Goal: Transaction & Acquisition: Purchase product/service

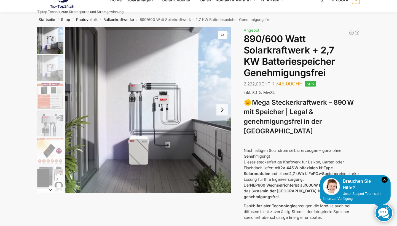
scroll to position [10, 0]
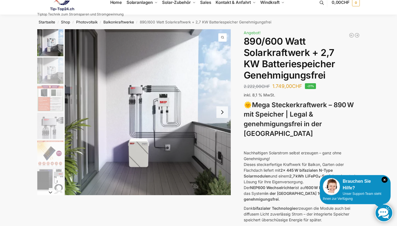
click at [44, 69] on img "2 / 12" at bounding box center [50, 71] width 26 height 26
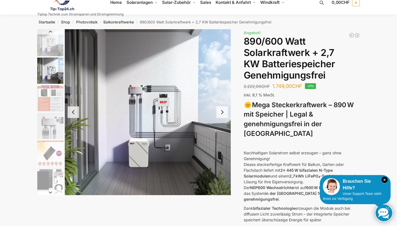
click at [223, 113] on button "Next slide" at bounding box center [223, 113] width 12 height 12
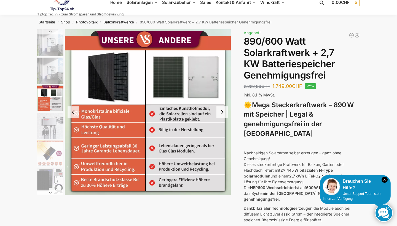
click at [221, 113] on button "Next slide" at bounding box center [223, 113] width 12 height 12
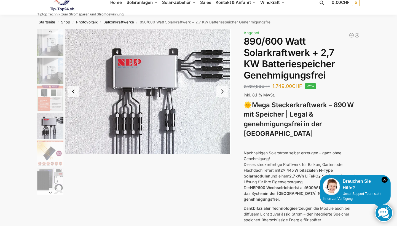
click at [221, 90] on button "Next slide" at bounding box center [223, 92] width 12 height 12
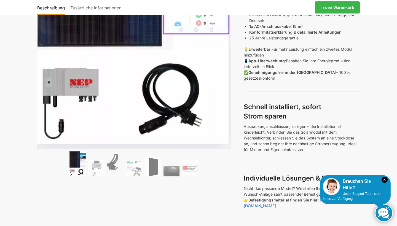
scroll to position [193, 0]
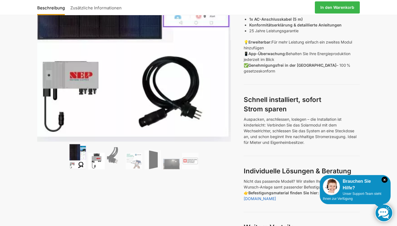
click at [94, 158] on img at bounding box center [96, 161] width 17 height 17
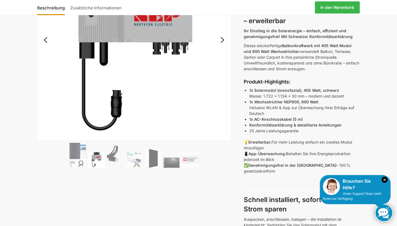
scroll to position [47, 0]
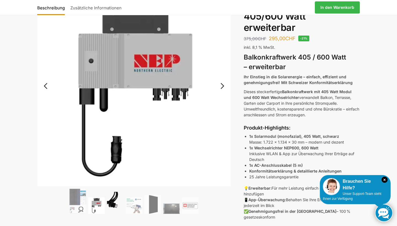
click at [110, 203] on img at bounding box center [115, 203] width 17 height 22
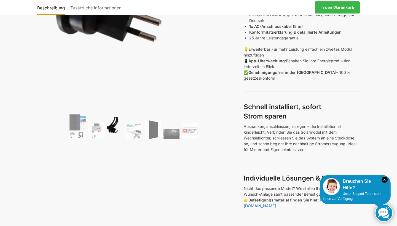
scroll to position [189, 0]
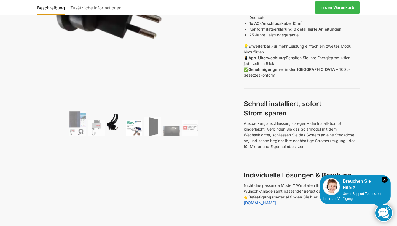
click at [138, 126] on img at bounding box center [134, 128] width 17 height 17
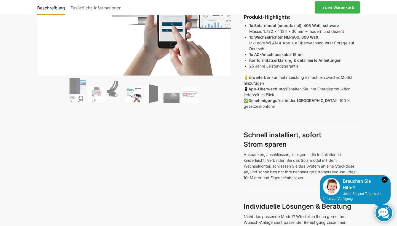
scroll to position [183, 0]
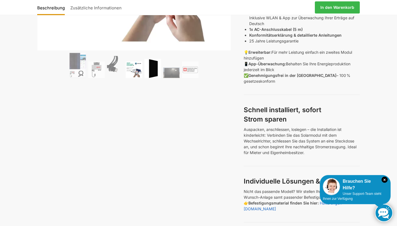
click at [155, 67] on img at bounding box center [153, 68] width 17 height 19
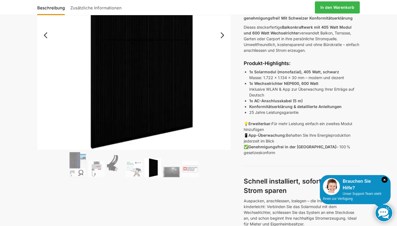
scroll to position [158, 0]
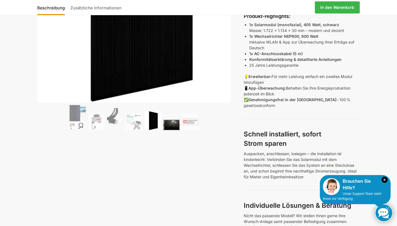
click at [169, 129] on img at bounding box center [171, 125] width 17 height 10
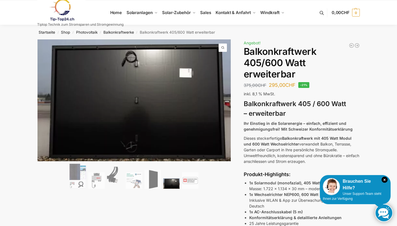
scroll to position [0, 0]
click at [191, 182] on img at bounding box center [190, 180] width 17 height 17
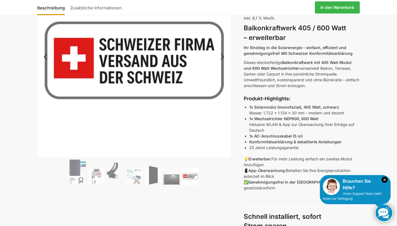
scroll to position [77, 0]
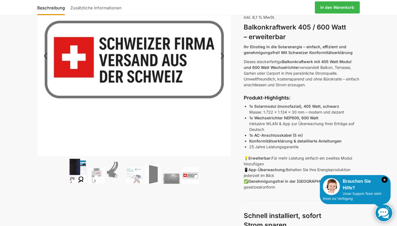
click at [77, 167] on img at bounding box center [78, 171] width 17 height 25
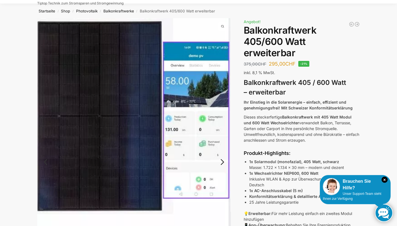
scroll to position [19, 0]
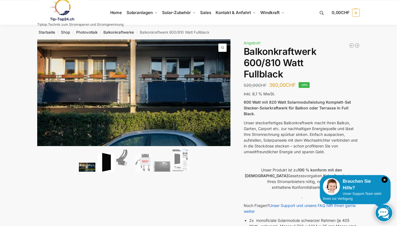
click at [110, 163] on img at bounding box center [106, 162] width 17 height 19
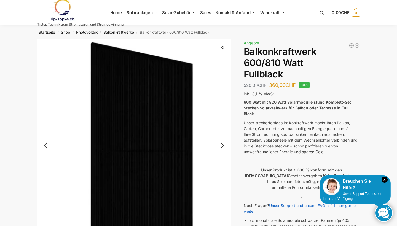
click at [221, 146] on link "Next" at bounding box center [221, 149] width 18 height 6
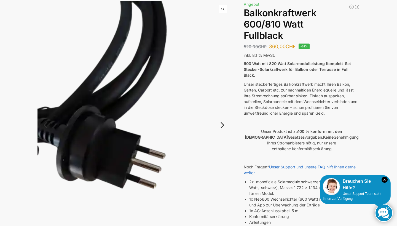
scroll to position [38, 0]
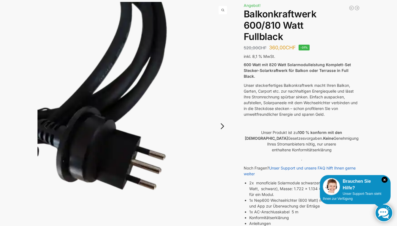
click at [222, 127] on link "Next" at bounding box center [221, 129] width 18 height 6
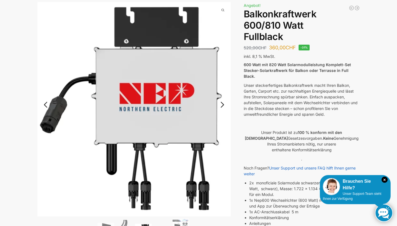
click at [223, 105] on link "Next" at bounding box center [221, 108] width 18 height 6
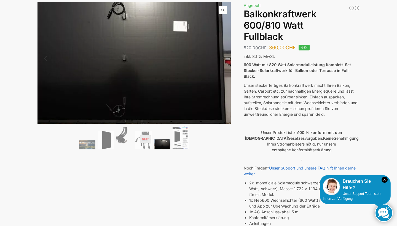
click at [223, 102] on img at bounding box center [122, 57] width 221 height 139
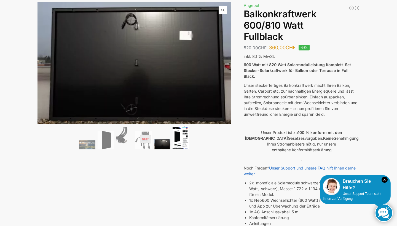
click at [179, 140] on img at bounding box center [181, 137] width 17 height 23
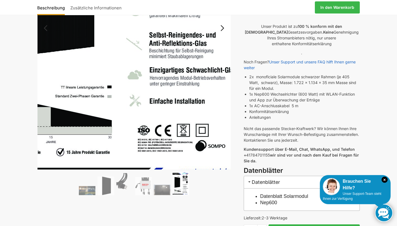
scroll to position [144, 0]
